Goal: Navigation & Orientation: Go to known website

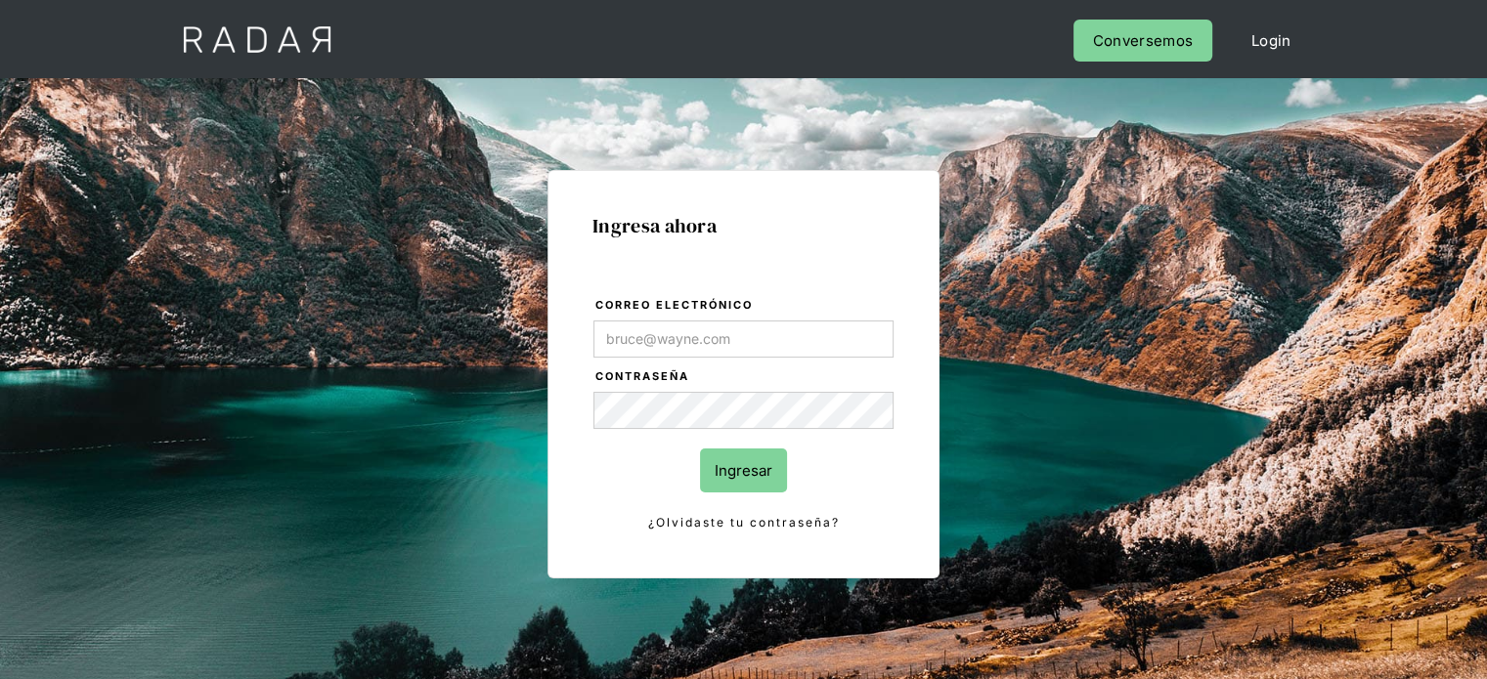
click at [637, 341] on input "Correo electrónico" at bounding box center [743, 339] width 300 height 37
type input "[EMAIL_ADDRESS][DOMAIN_NAME]"
click at [728, 475] on input "Ingresar" at bounding box center [743, 471] width 87 height 44
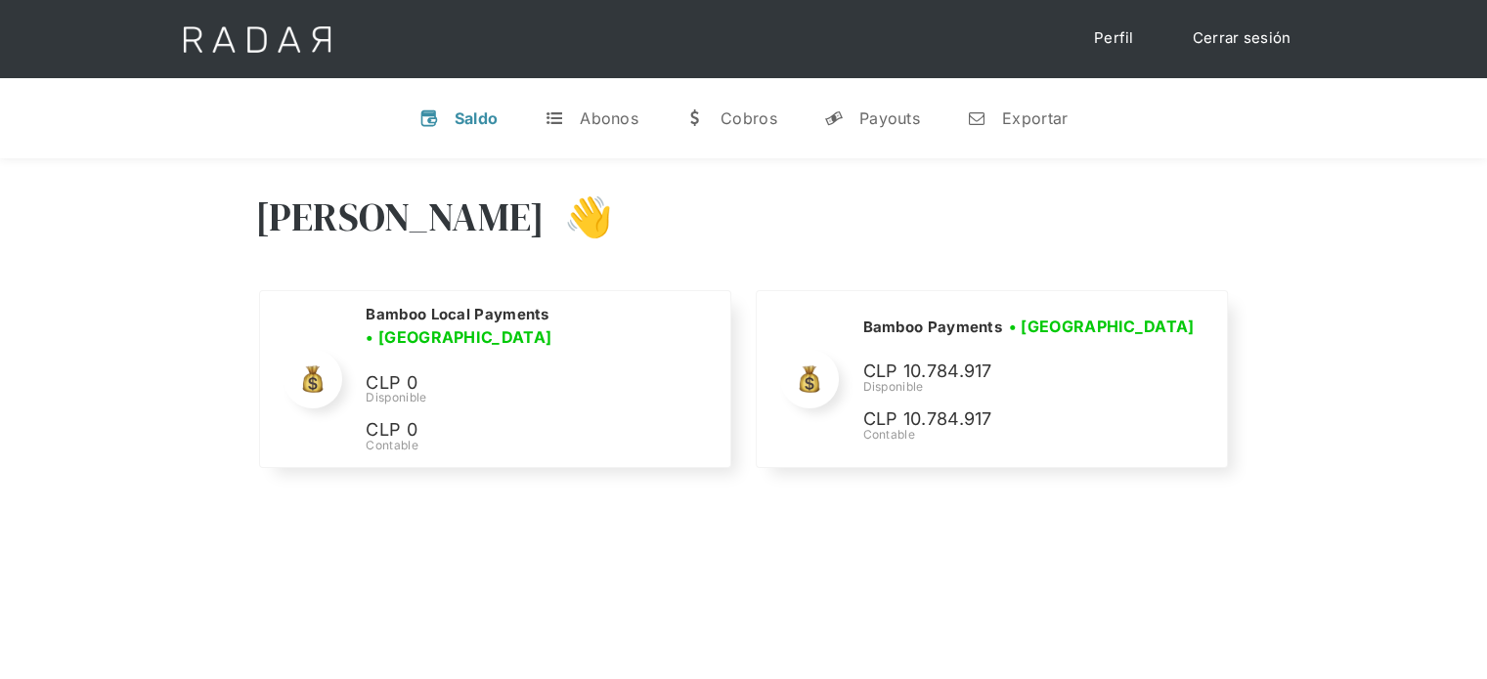
click at [997, 246] on div "[PERSON_NAME] 👋" at bounding box center [743, 231] width 977 height 117
